Goal: Transaction & Acquisition: Subscribe to service/newsletter

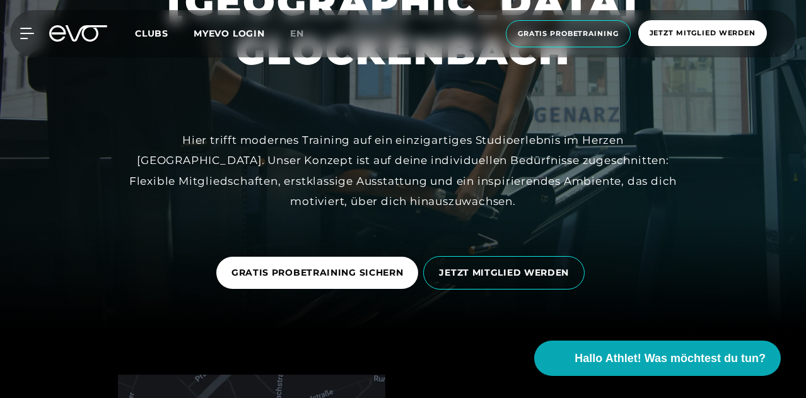
scroll to position [121, 0]
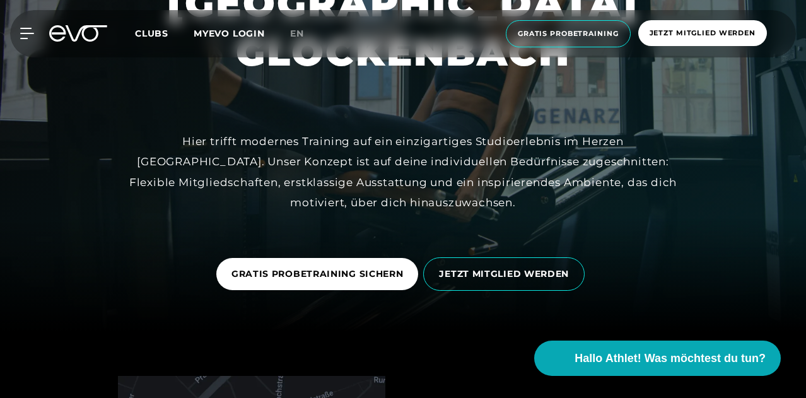
click at [513, 248] on link "JETZT MITGLIED WERDEN" at bounding box center [506, 274] width 166 height 52
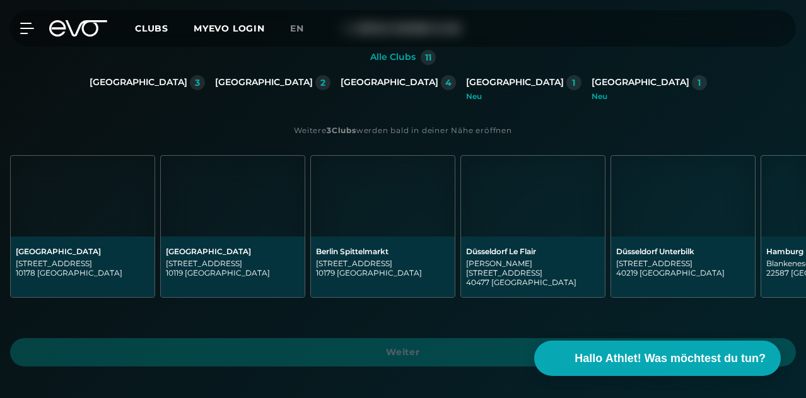
scroll to position [277, 0]
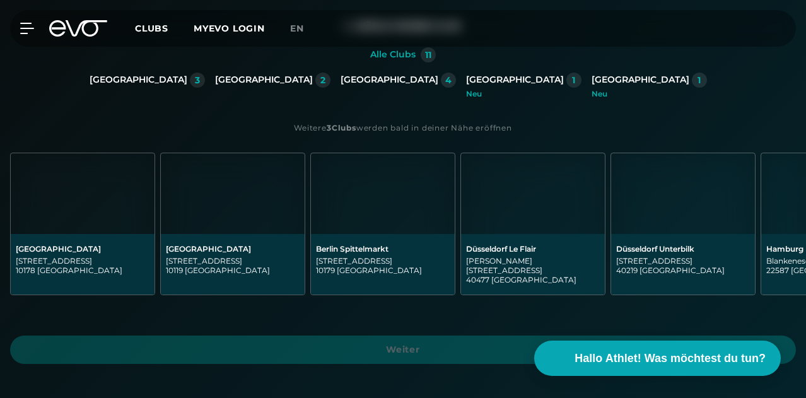
click at [106, 98] on div "Berlin 3 [GEOGRAPHIC_DATA] 2 [GEOGRAPHIC_DATA] 4 [GEOGRAPHIC_DATA] 1 [GEOGRAPHI…" at bounding box center [403, 85] width 627 height 25
click at [466, 86] on div "[GEOGRAPHIC_DATA]" at bounding box center [515, 79] width 98 height 11
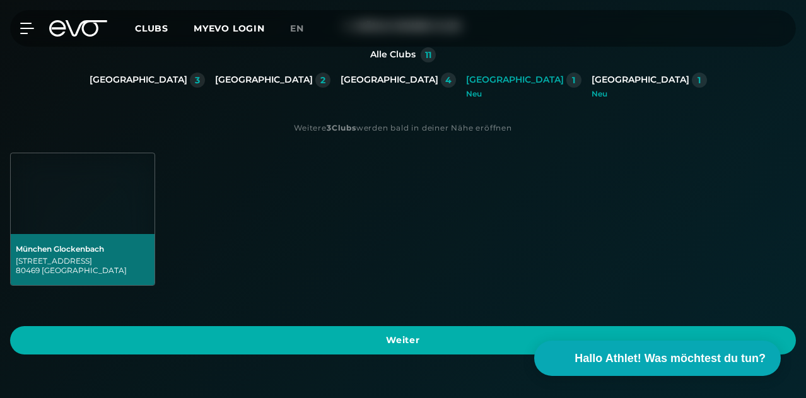
click at [149, 244] on div "München Glockenbach" at bounding box center [83, 248] width 134 height 9
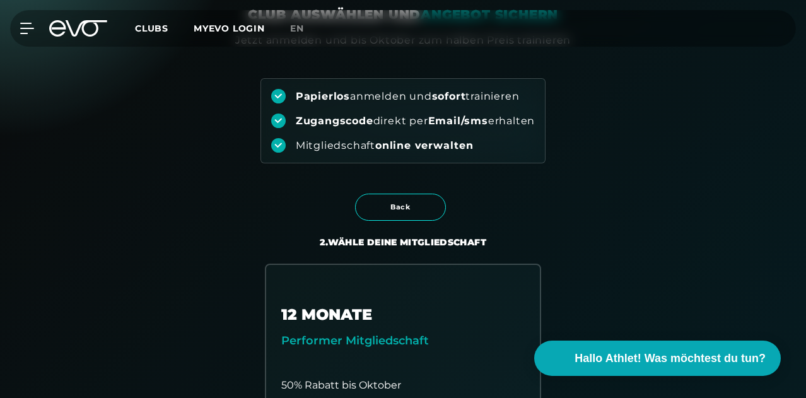
scroll to position [73, 0]
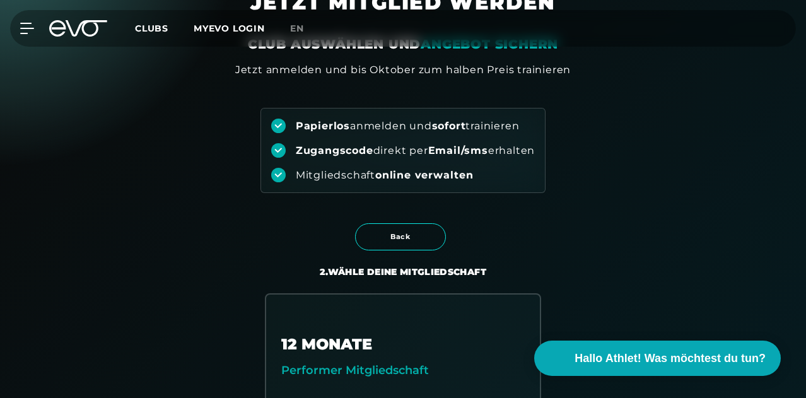
click at [168, 23] on span "Clubs" at bounding box center [151, 28] width 33 height 11
